Goal: Task Accomplishment & Management: Manage account settings

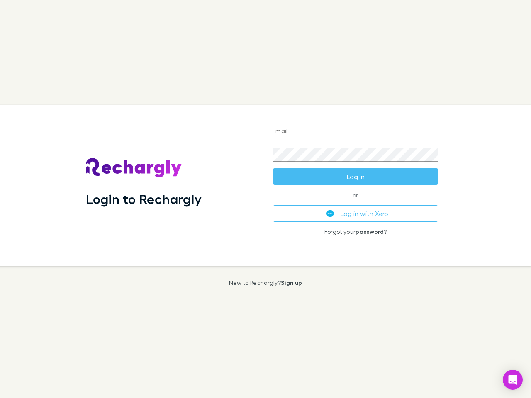
click at [265, 199] on div "Login to Rechargly" at bounding box center [172, 185] width 187 height 161
click at [355, 132] on input "Email" at bounding box center [355, 131] width 166 height 13
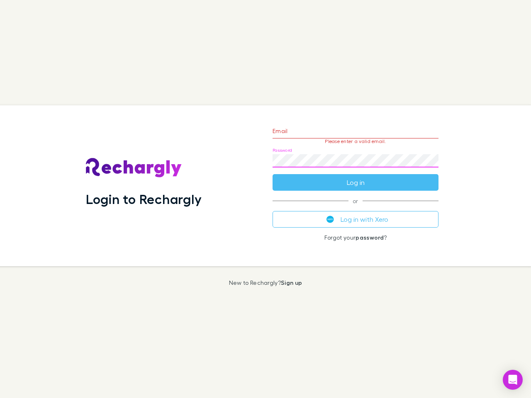
click at [355, 177] on form "Email Please enter a valid email. Password Log in" at bounding box center [355, 155] width 166 height 72
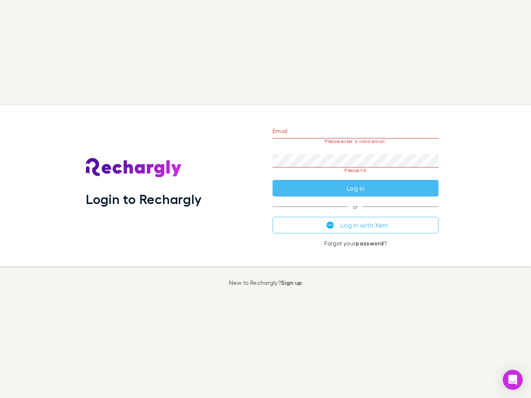
click at [355, 213] on div "Email Please enter a valid email. Password Please fill Log in or Log in with Xe…" at bounding box center [355, 185] width 179 height 161
click at [512, 380] on icon "Open Intercom Messenger" at bounding box center [512, 380] width 9 height 10
